Goal: Check status

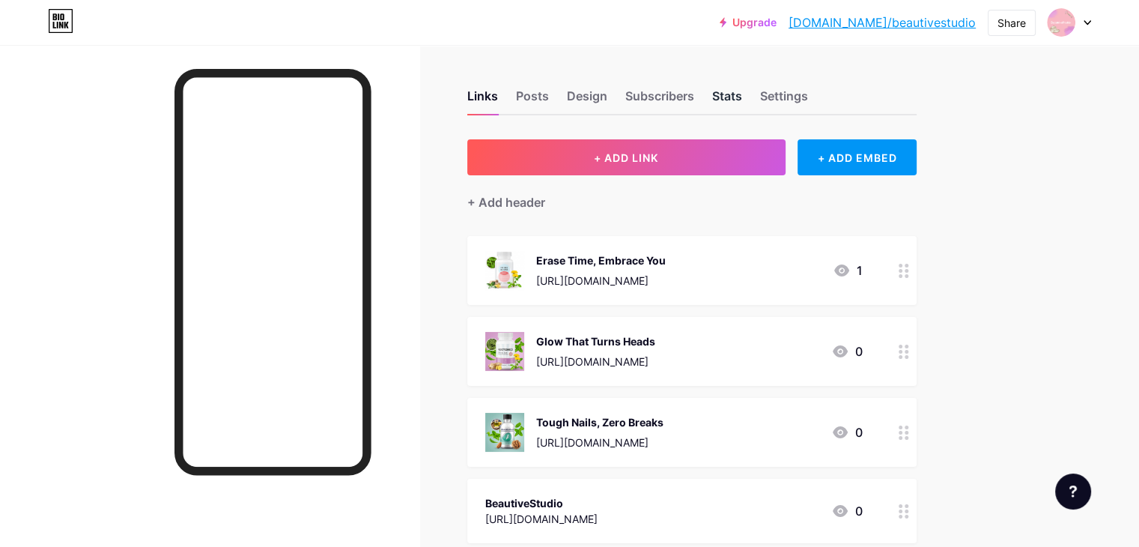
click at [742, 87] on div "Stats" at bounding box center [727, 100] width 30 height 27
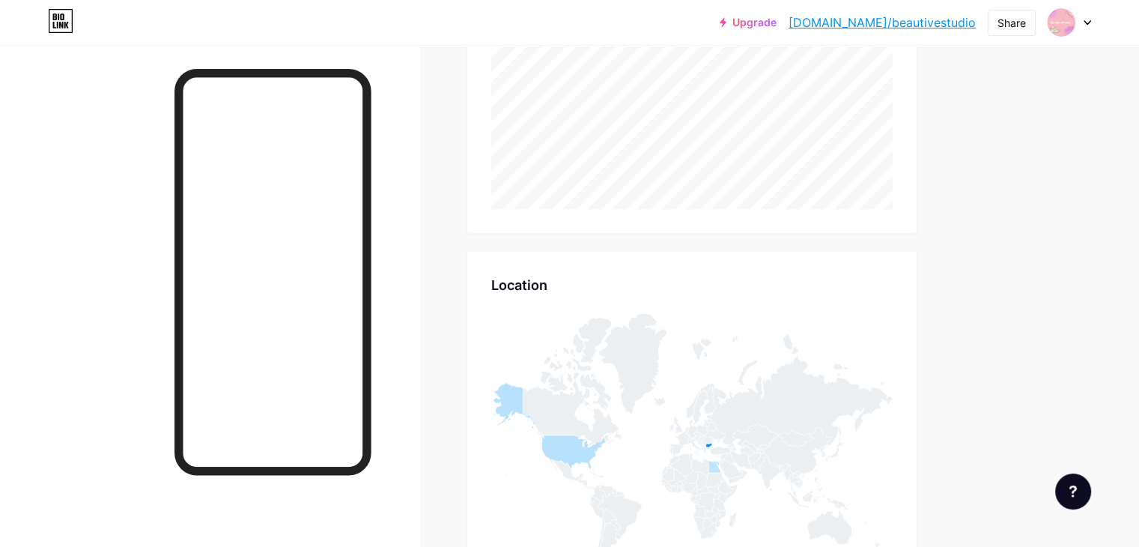
scroll to position [117, 0]
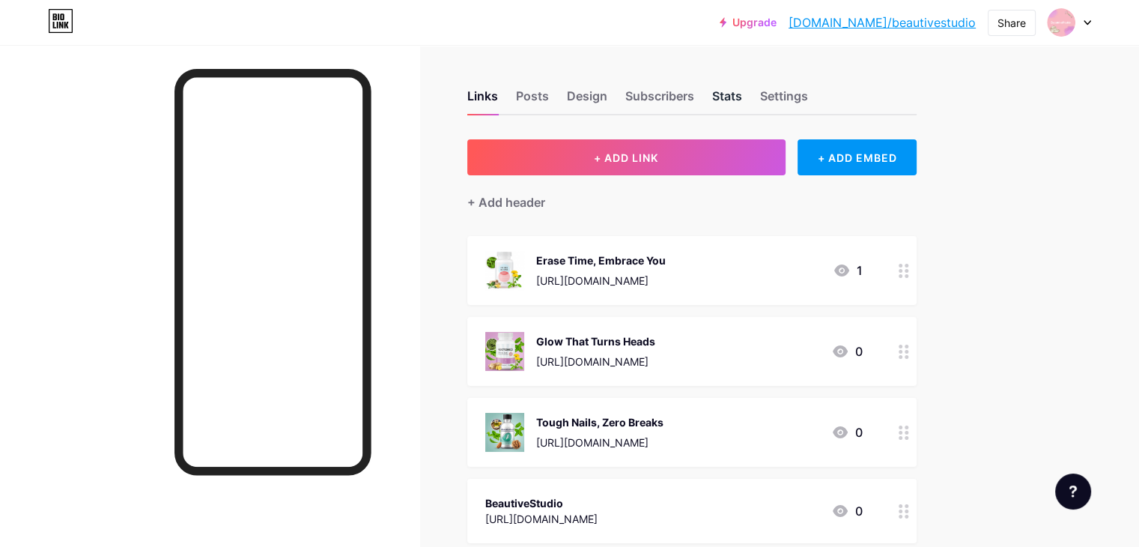
click at [742, 88] on div "Stats" at bounding box center [727, 100] width 30 height 27
click at [742, 105] on div "Stats" at bounding box center [727, 100] width 30 height 27
